Goal: Task Accomplishment & Management: Use online tool/utility

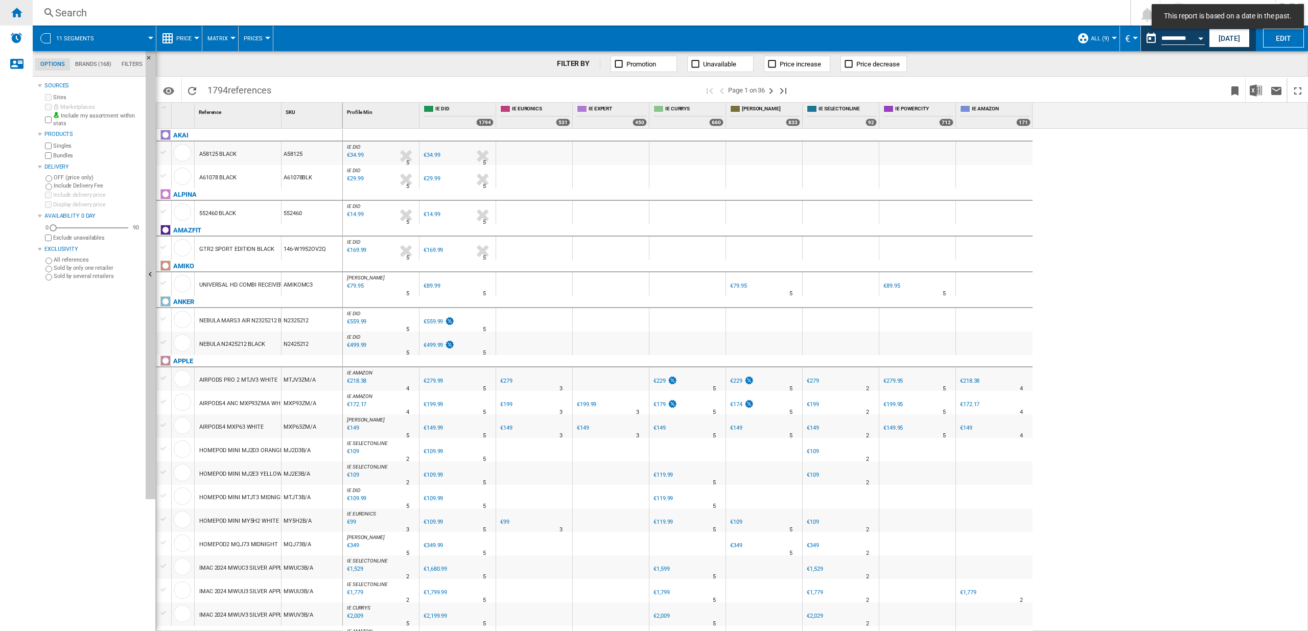
click at [25, 12] on div "Home" at bounding box center [16, 13] width 33 height 26
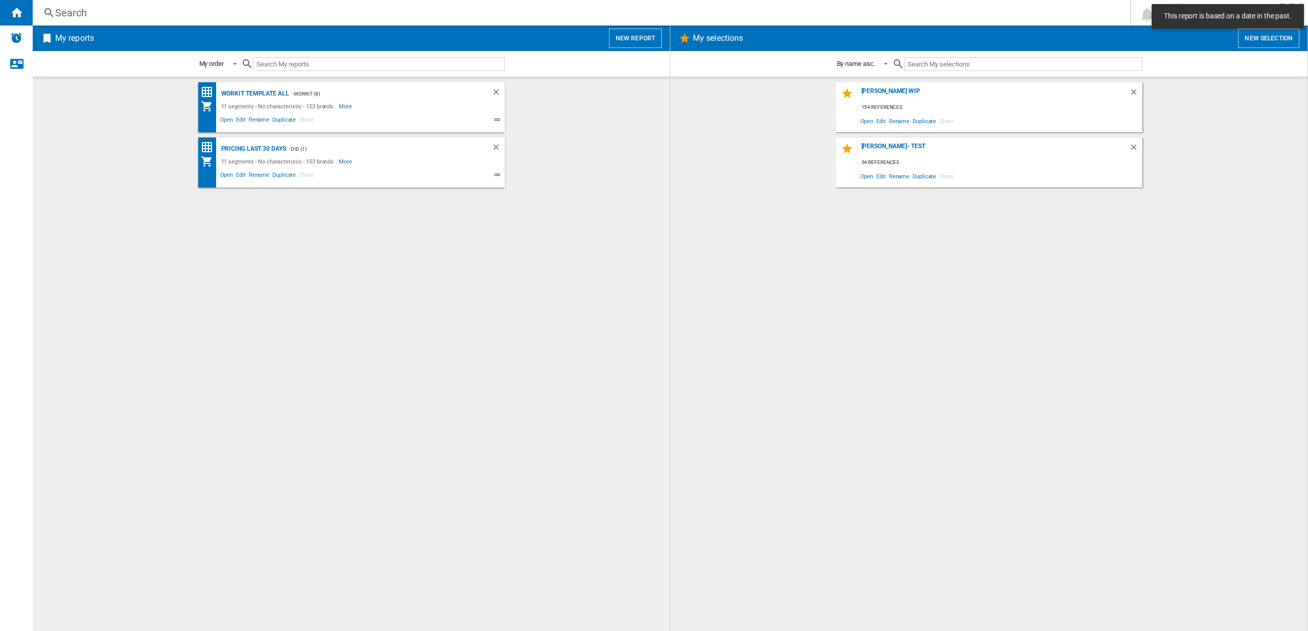
click at [634, 35] on button "New report" at bounding box center [635, 38] width 53 height 19
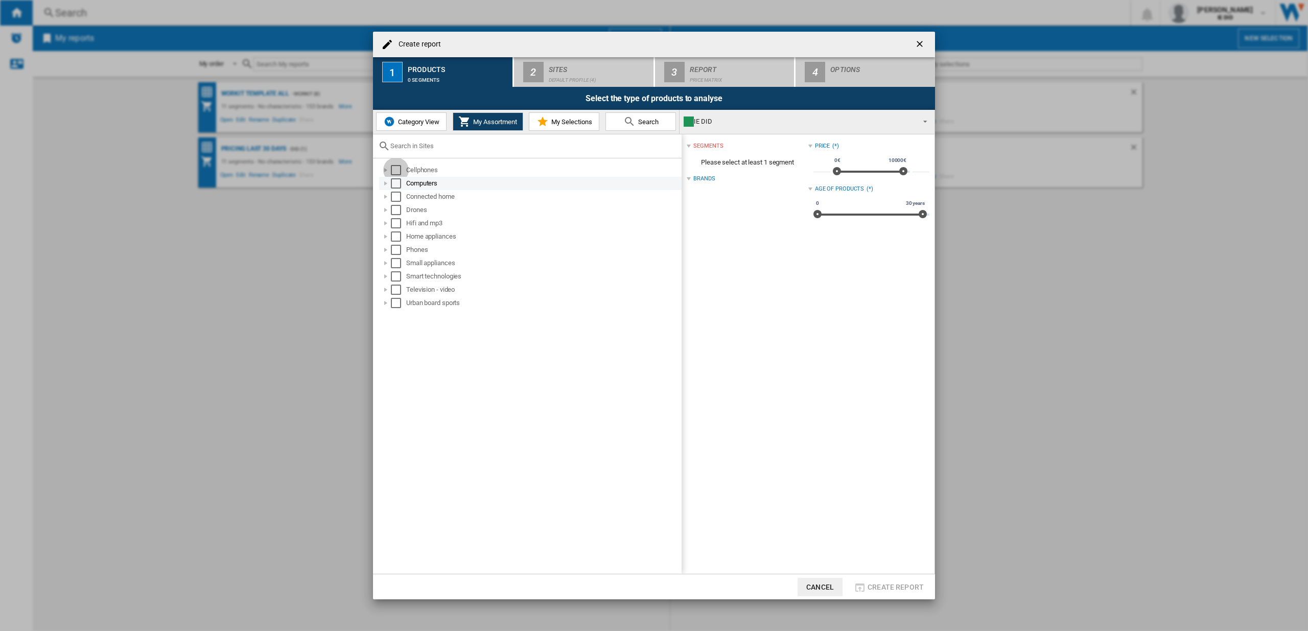
drag, startPoint x: 396, startPoint y: 169, endPoint x: 396, endPoint y: 182, distance: 12.8
click at [396, 171] on div "Select" at bounding box center [396, 170] width 10 height 10
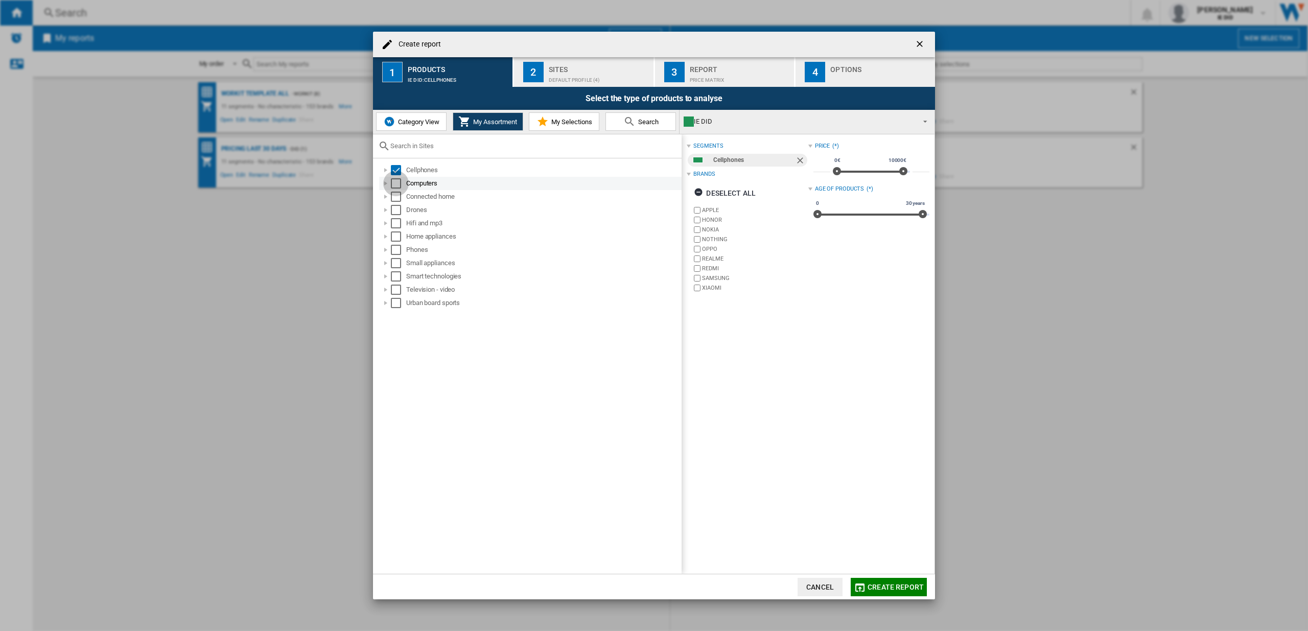
click at [396, 185] on div "Select" at bounding box center [396, 183] width 10 height 10
click at [393, 199] on div "Select" at bounding box center [396, 197] width 10 height 10
drag, startPoint x: 397, startPoint y: 210, endPoint x: 396, endPoint y: 216, distance: 5.2
click at [397, 210] on div "Select" at bounding box center [396, 210] width 10 height 10
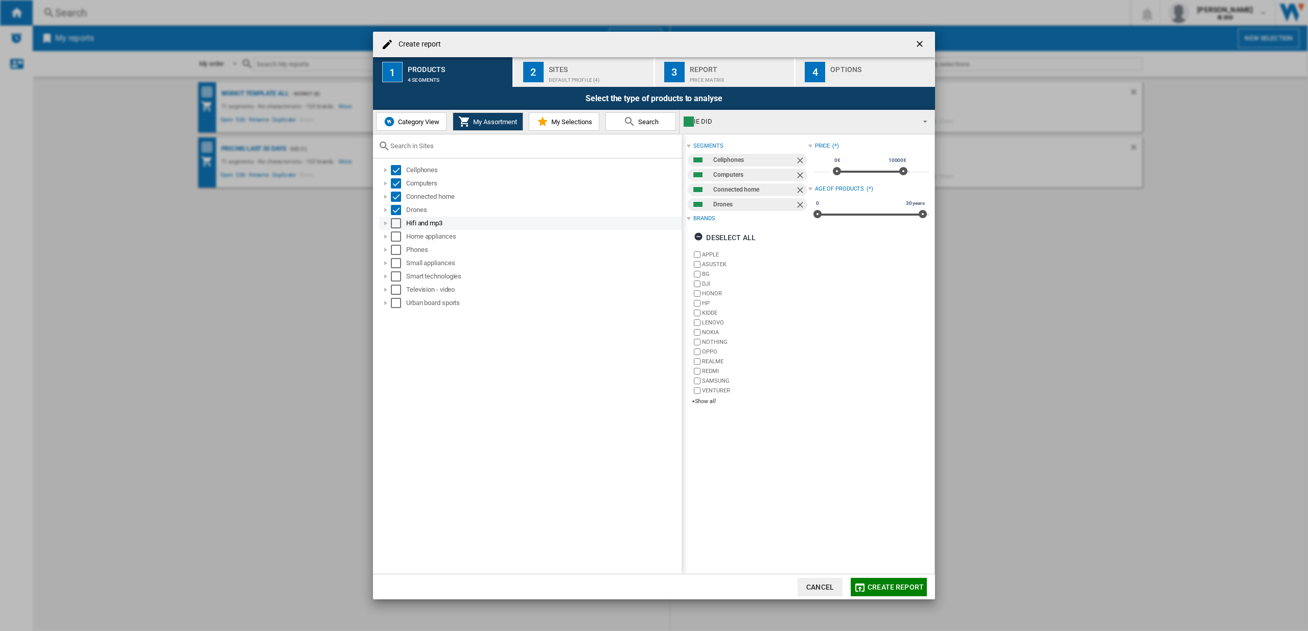
click at [394, 224] on div "Select" at bounding box center [396, 223] width 10 height 10
drag, startPoint x: 394, startPoint y: 235, endPoint x: 393, endPoint y: 245, distance: 10.2
click at [394, 235] on div "Select" at bounding box center [396, 236] width 10 height 10
click at [396, 253] on div "Select" at bounding box center [396, 250] width 10 height 10
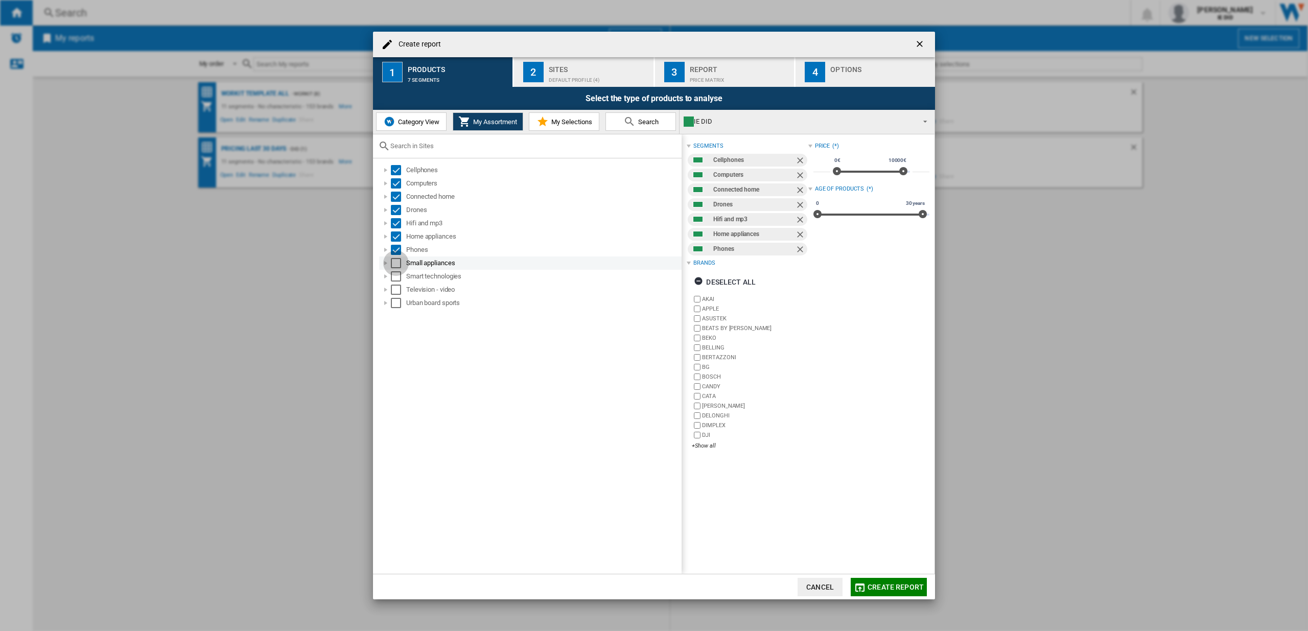
click at [395, 265] on div "Select" at bounding box center [396, 263] width 10 height 10
click at [395, 278] on div "Select" at bounding box center [396, 276] width 10 height 10
drag, startPoint x: 399, startPoint y: 288, endPoint x: 394, endPoint y: 297, distance: 10.3
click at [399, 288] on div "Select" at bounding box center [396, 290] width 10 height 10
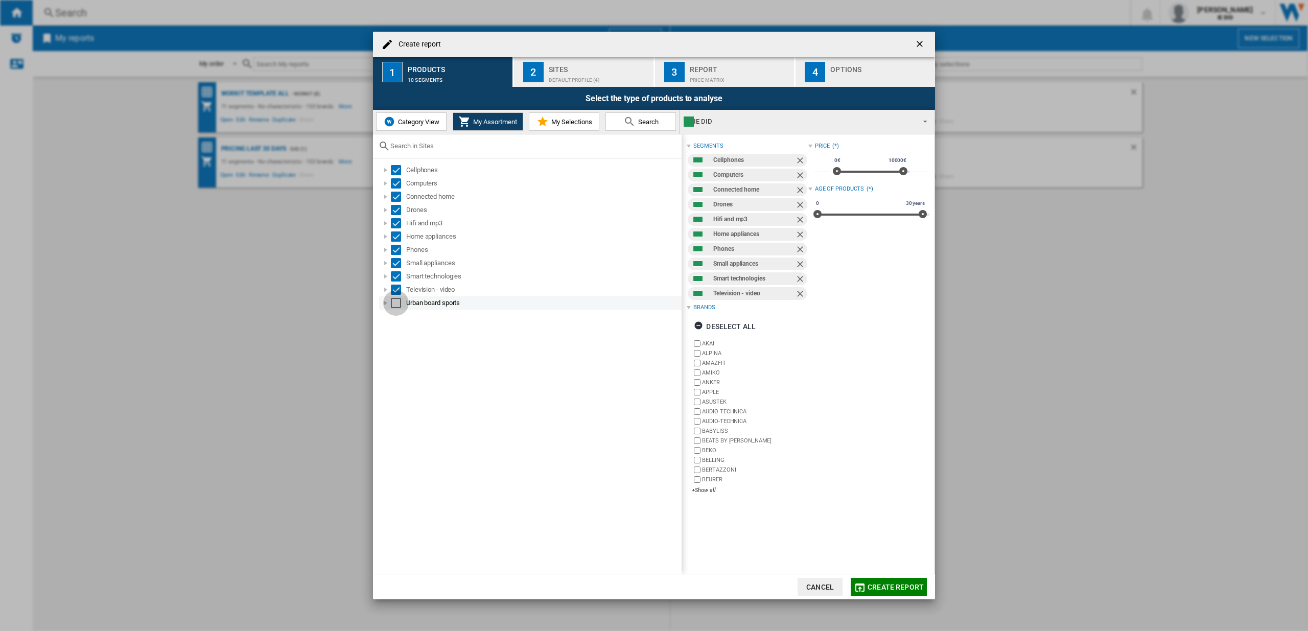
click at [399, 306] on div "Select" at bounding box center [396, 303] width 10 height 10
click at [589, 64] on div "Sites" at bounding box center [599, 66] width 101 height 11
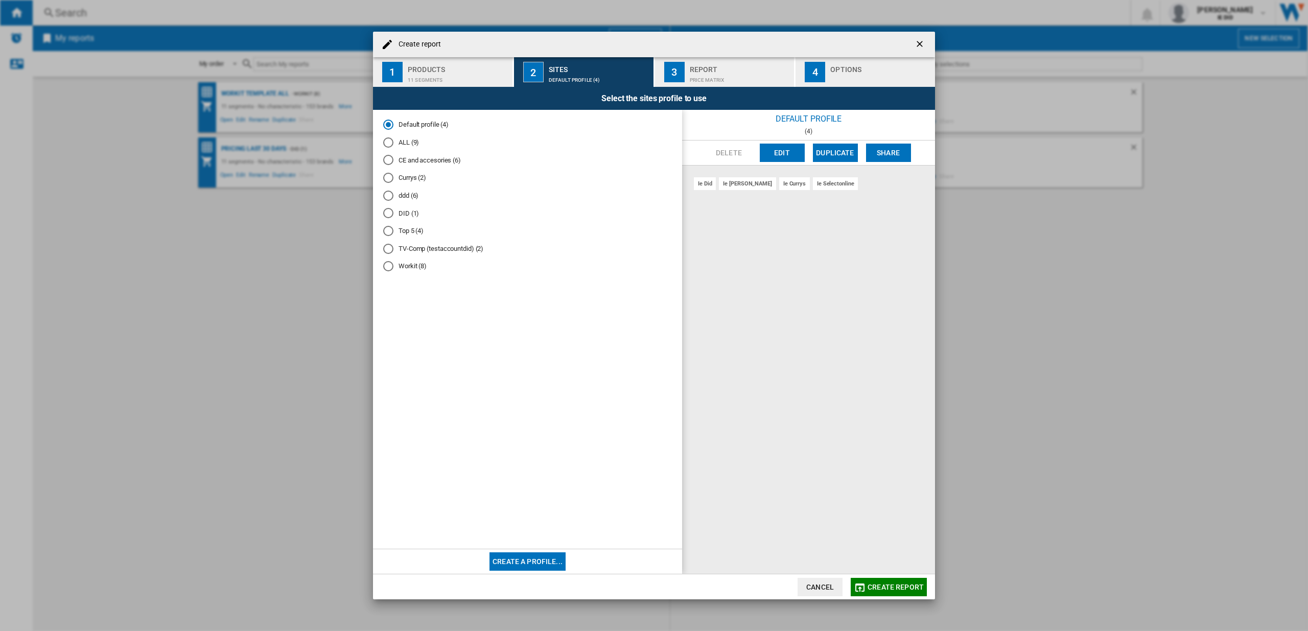
click at [389, 143] on div "ALL (9)" at bounding box center [388, 142] width 10 height 10
click at [903, 590] on span "Create report" at bounding box center [896, 587] width 56 height 8
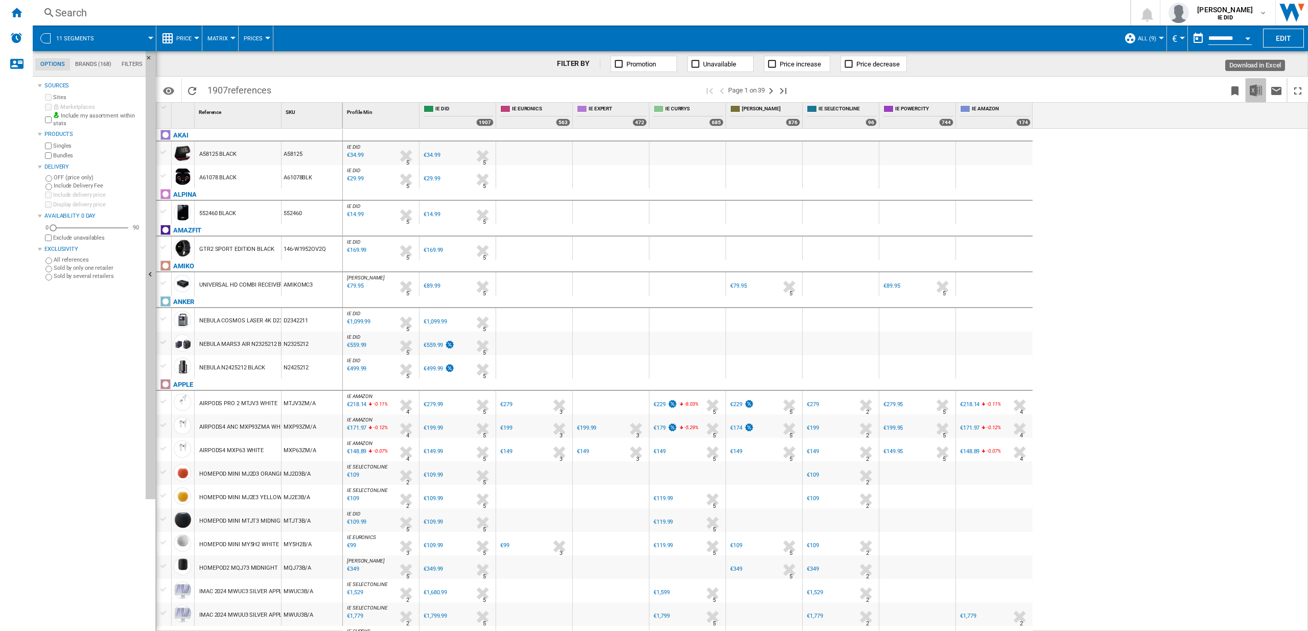
click at [1256, 92] on img "Download in Excel" at bounding box center [1256, 90] width 12 height 12
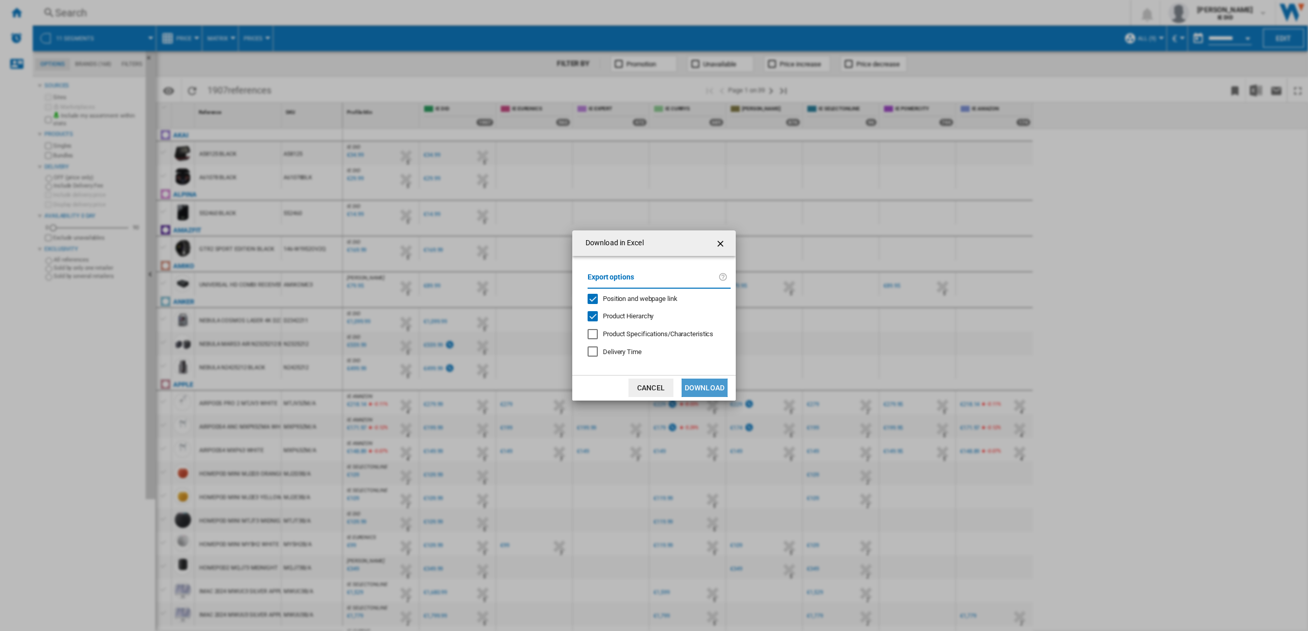
click at [711, 387] on button "Download" at bounding box center [705, 388] width 46 height 18
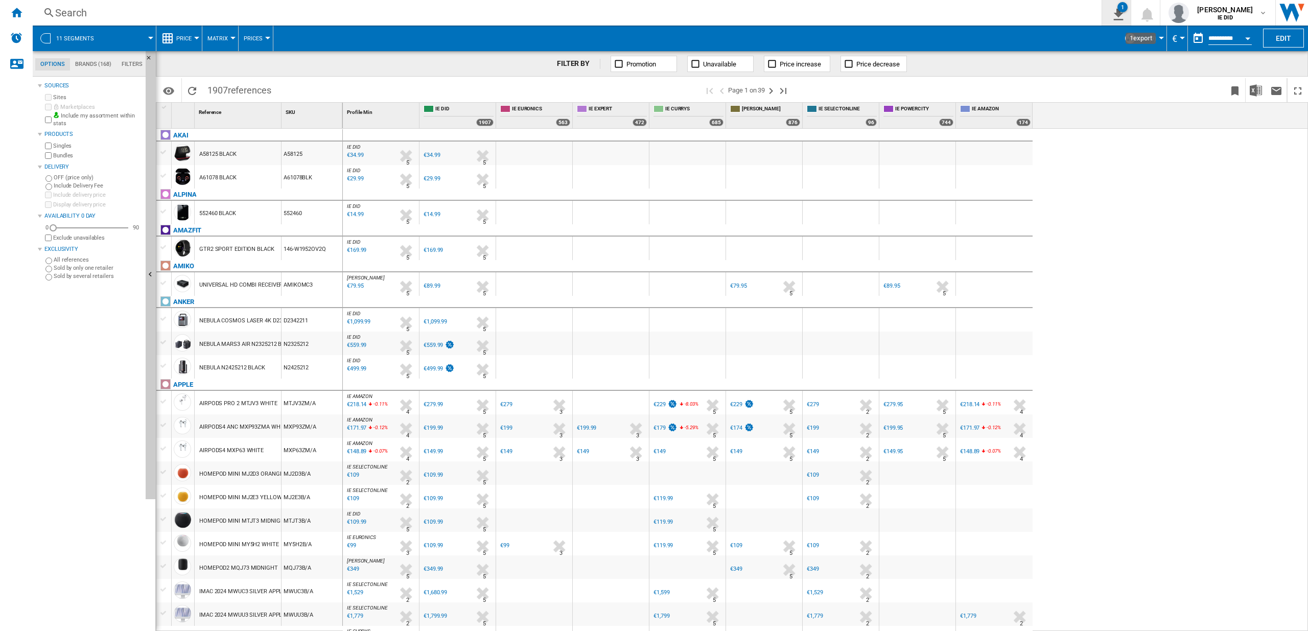
click at [1128, 10] on div "1" at bounding box center [1122, 7] width 10 height 10
